Goal: Information Seeking & Learning: Learn about a topic

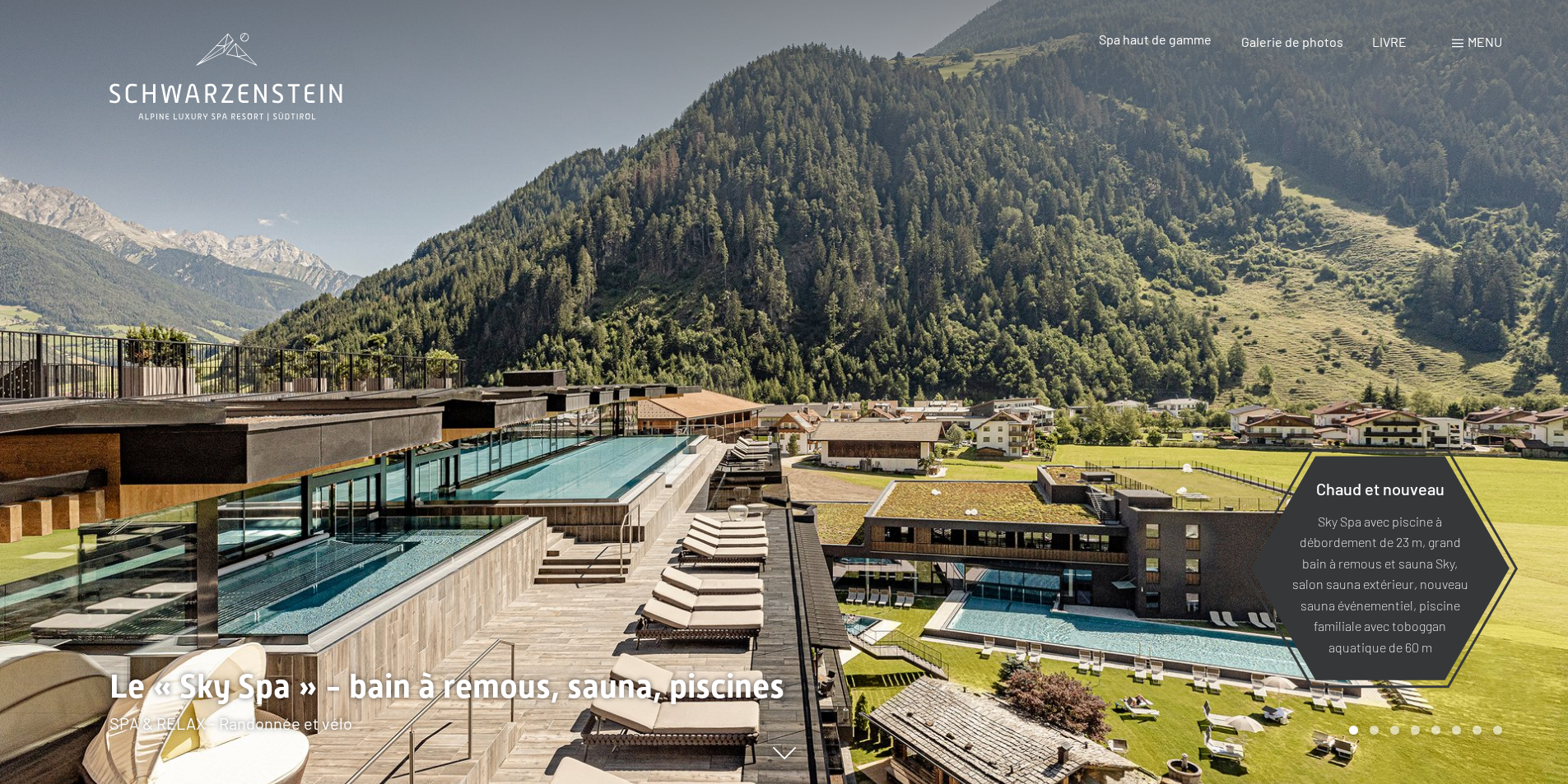
click at [1192, 47] on div "Spa haut de gamme" at bounding box center [1155, 39] width 113 height 18
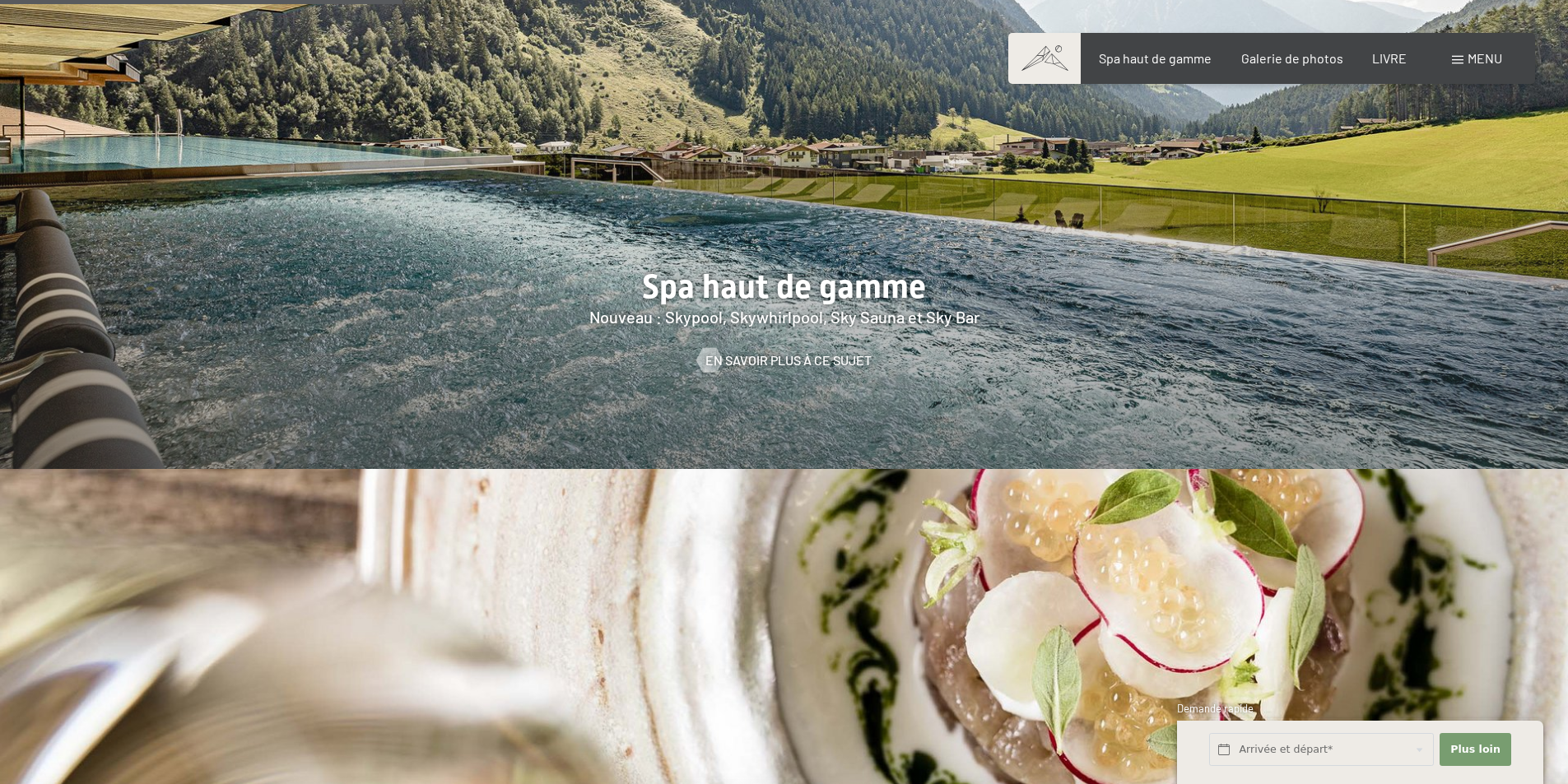
scroll to position [2524, 0]
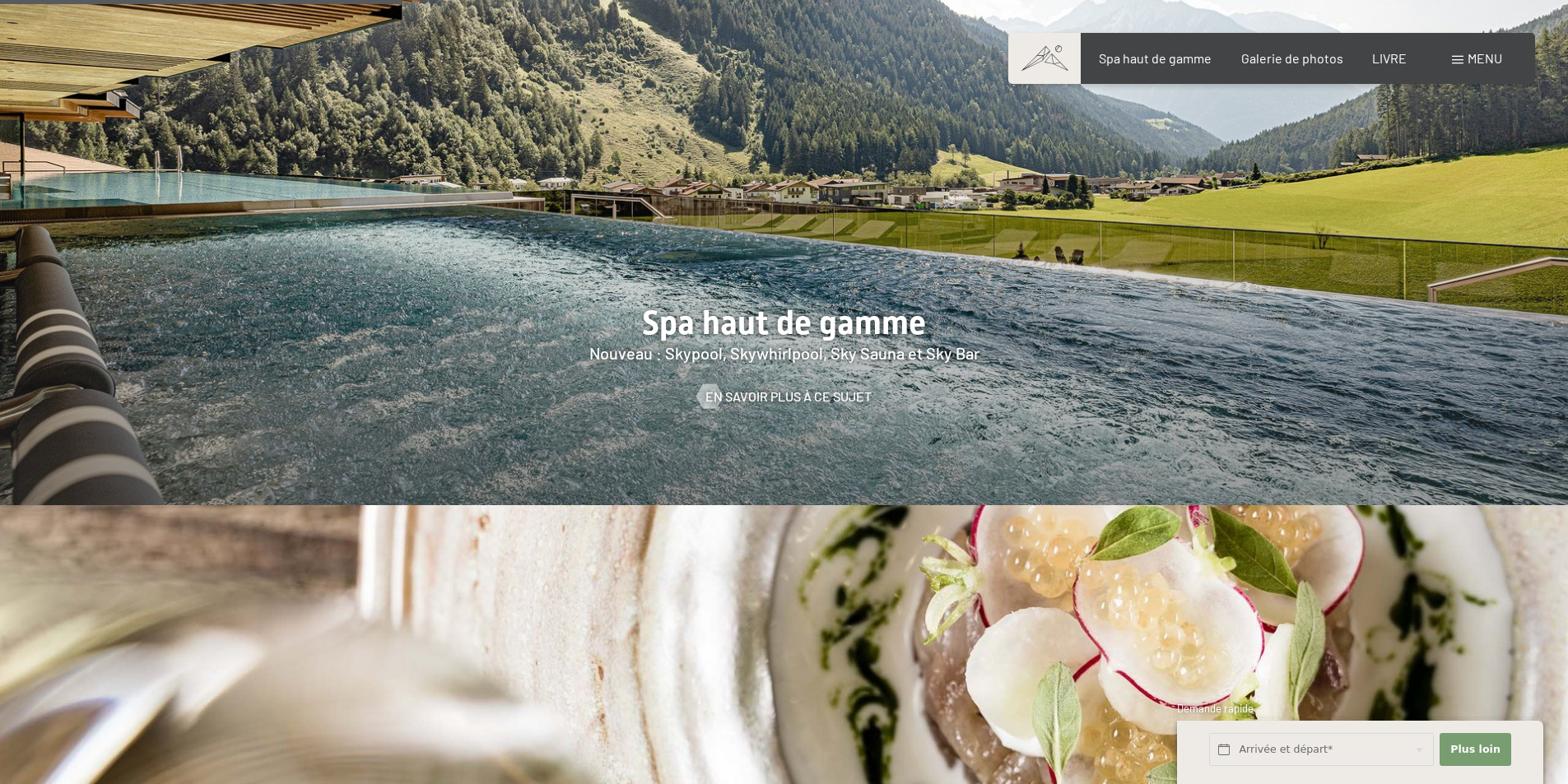
click at [800, 386] on div at bounding box center [784, 170] width 1568 height 672
click at [801, 393] on font "En savoir plus à ce sujet" at bounding box center [805, 396] width 166 height 16
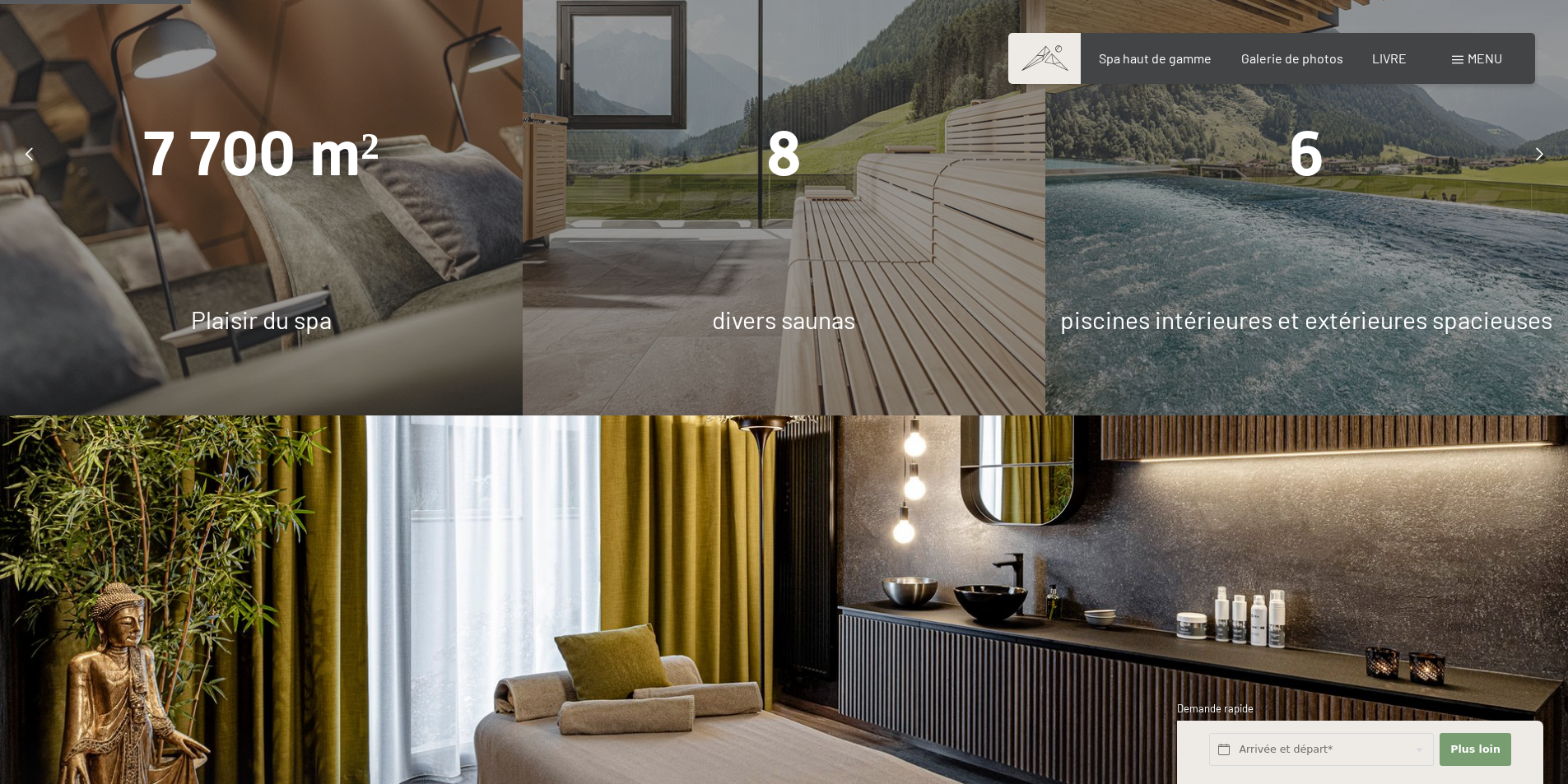
scroll to position [1537, 0]
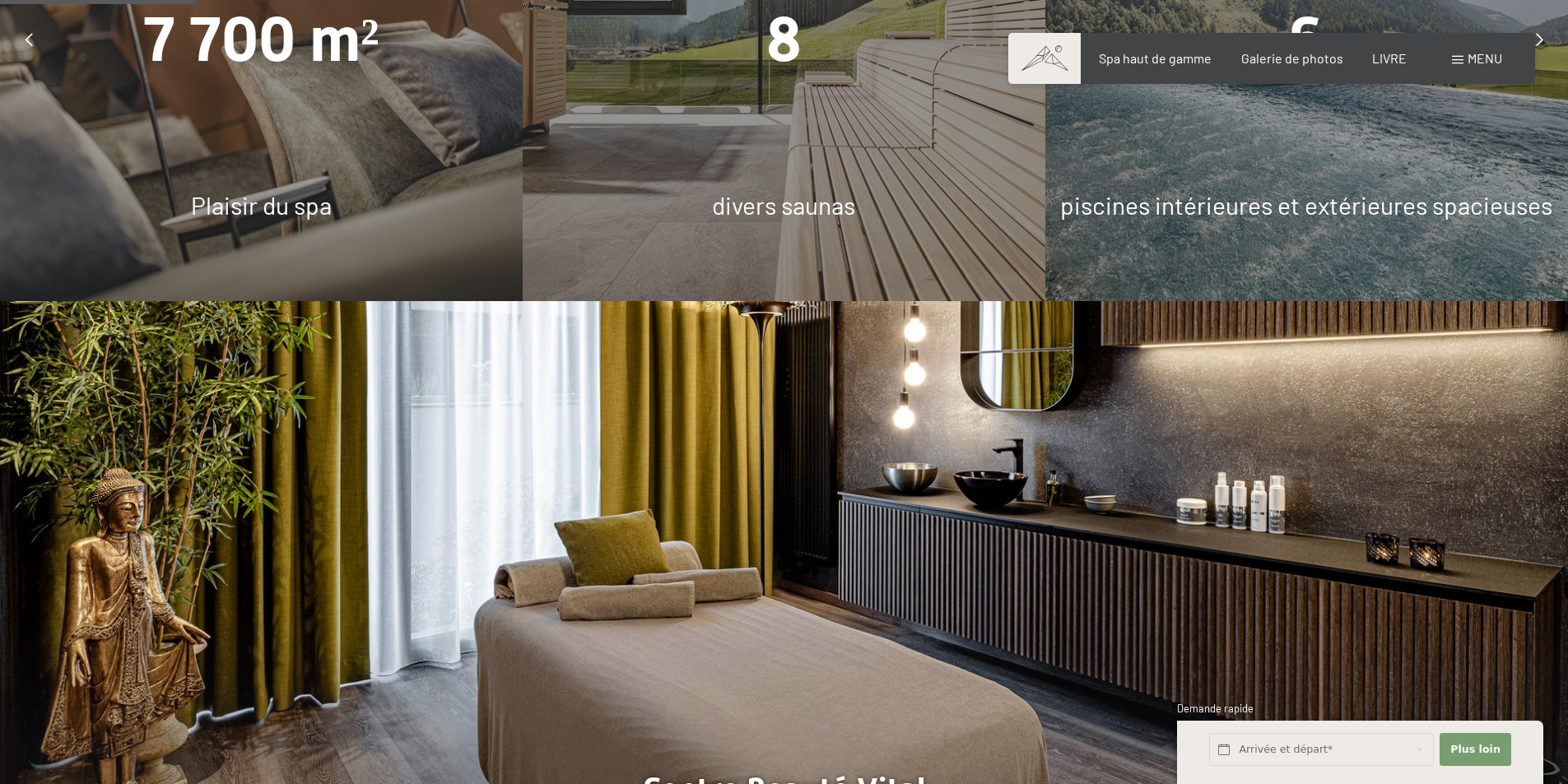
click at [770, 186] on div "8 divers saunas" at bounding box center [784, 39] width 523 height 523
click at [769, 204] on font "divers saunas" at bounding box center [783, 204] width 143 height 29
click at [771, 52] on font "8" at bounding box center [783, 39] width 36 height 72
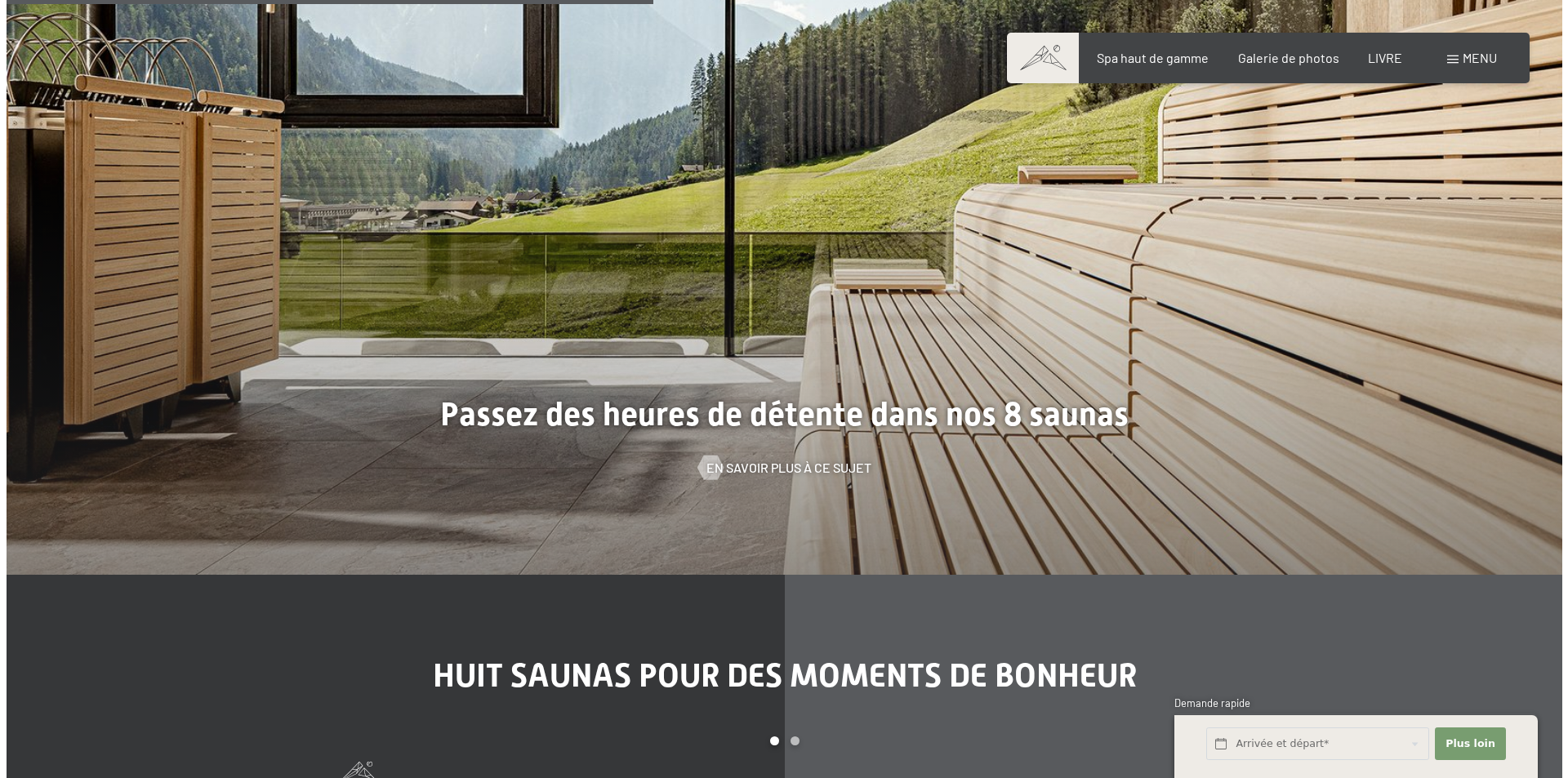
scroll to position [5118, 0]
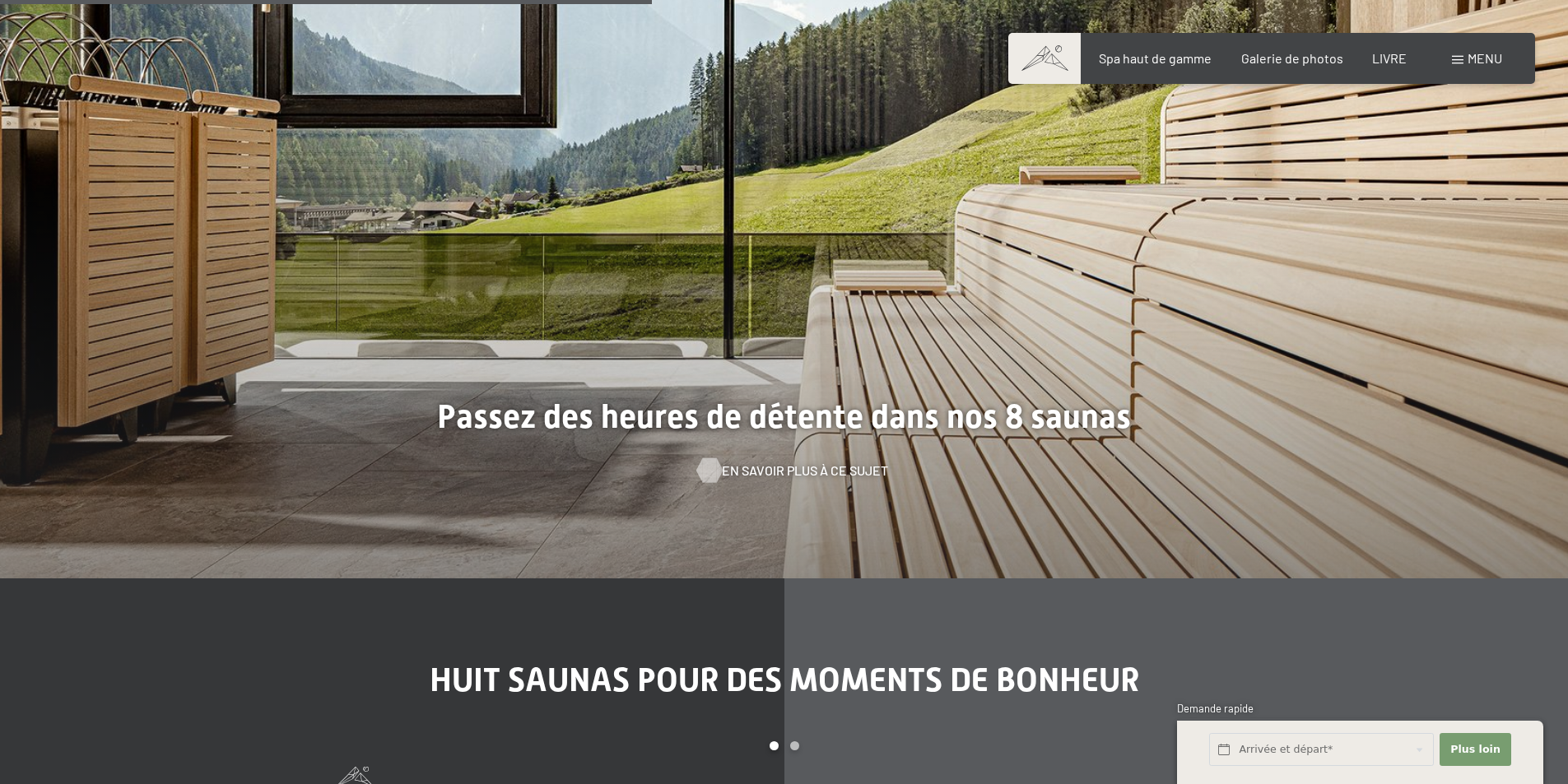
click at [716, 470] on div at bounding box center [708, 469] width 14 height 25
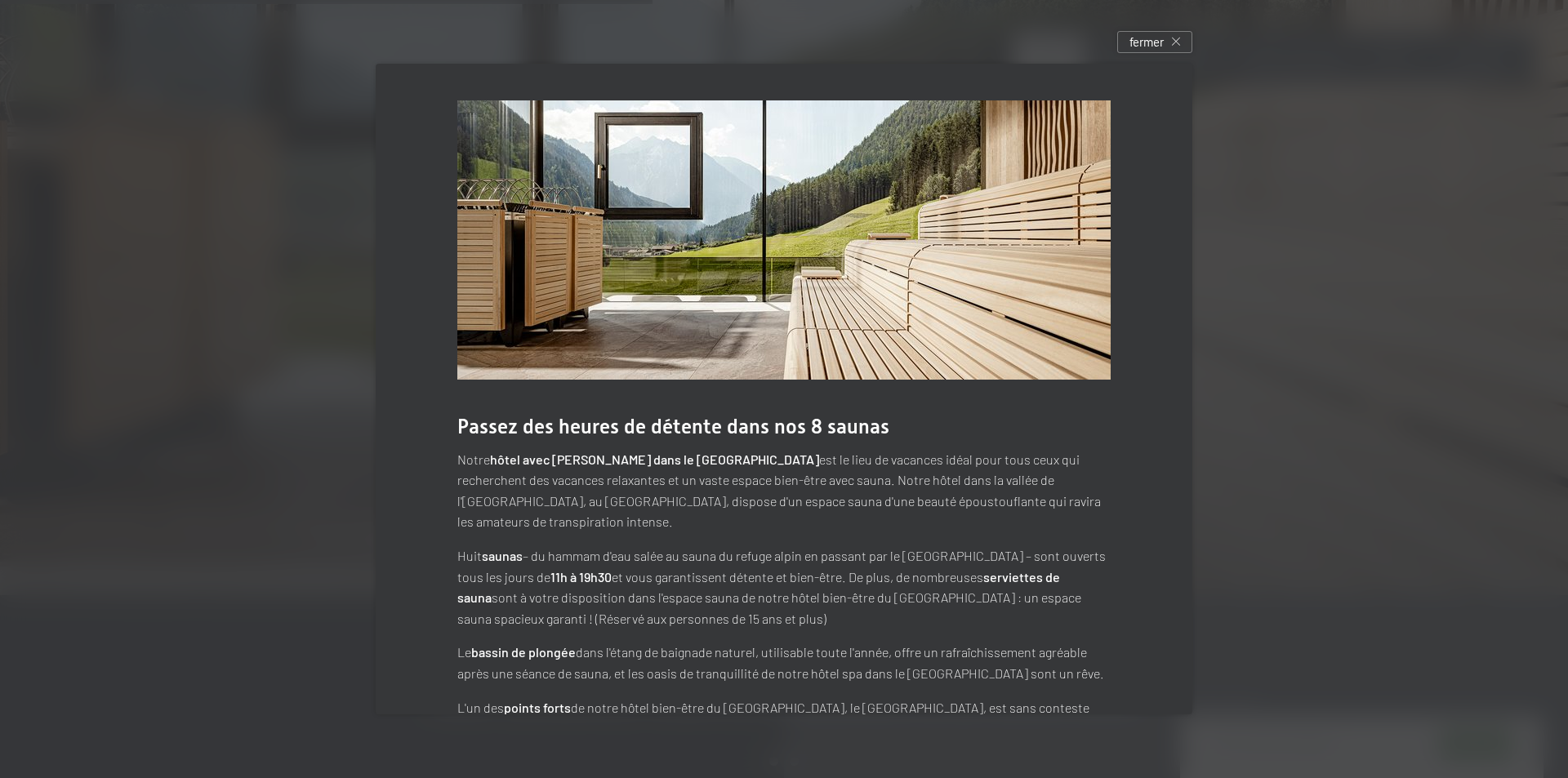
scroll to position [61, 0]
